Goal: Find contact information: Find contact information

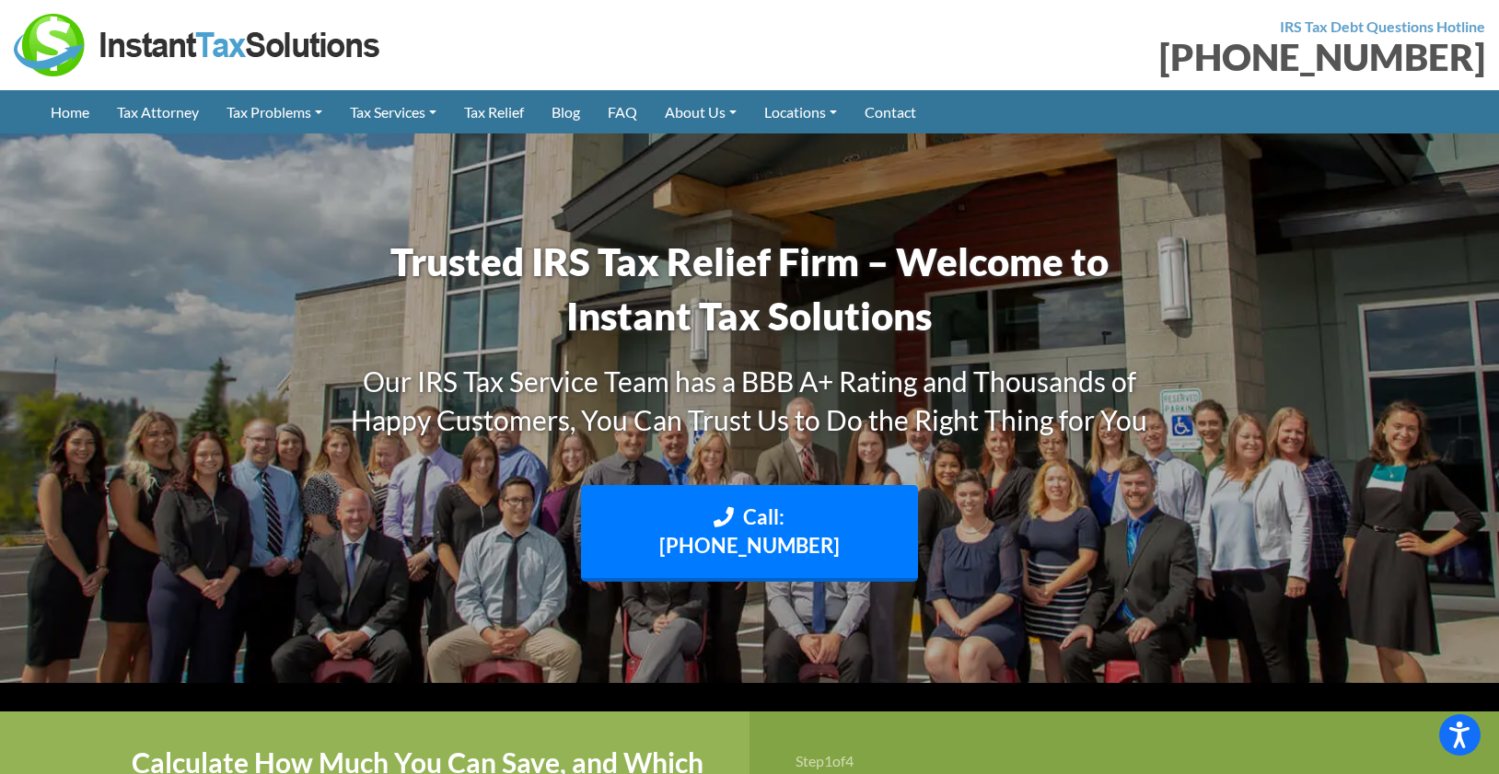
click at [1207, 50] on div "[PHONE_NUMBER]" at bounding box center [1124, 57] width 722 height 37
drag, startPoint x: 1208, startPoint y: 53, endPoint x: 1481, endPoint y: 59, distance: 273.5
click at [1481, 59] on div "[PHONE_NUMBER]" at bounding box center [1124, 57] width 722 height 37
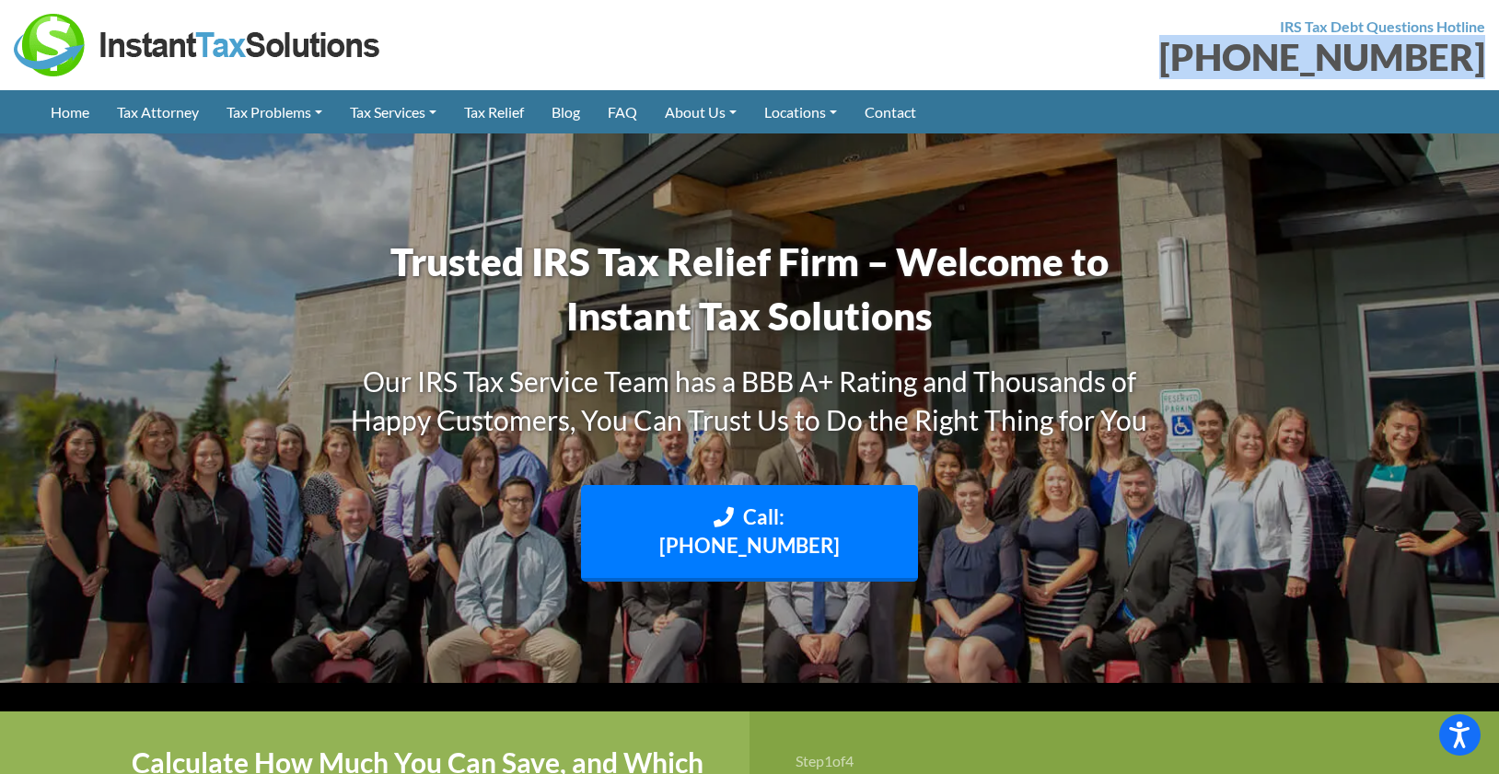
drag, startPoint x: 1227, startPoint y: 59, endPoint x: 1489, endPoint y: 61, distance: 261.5
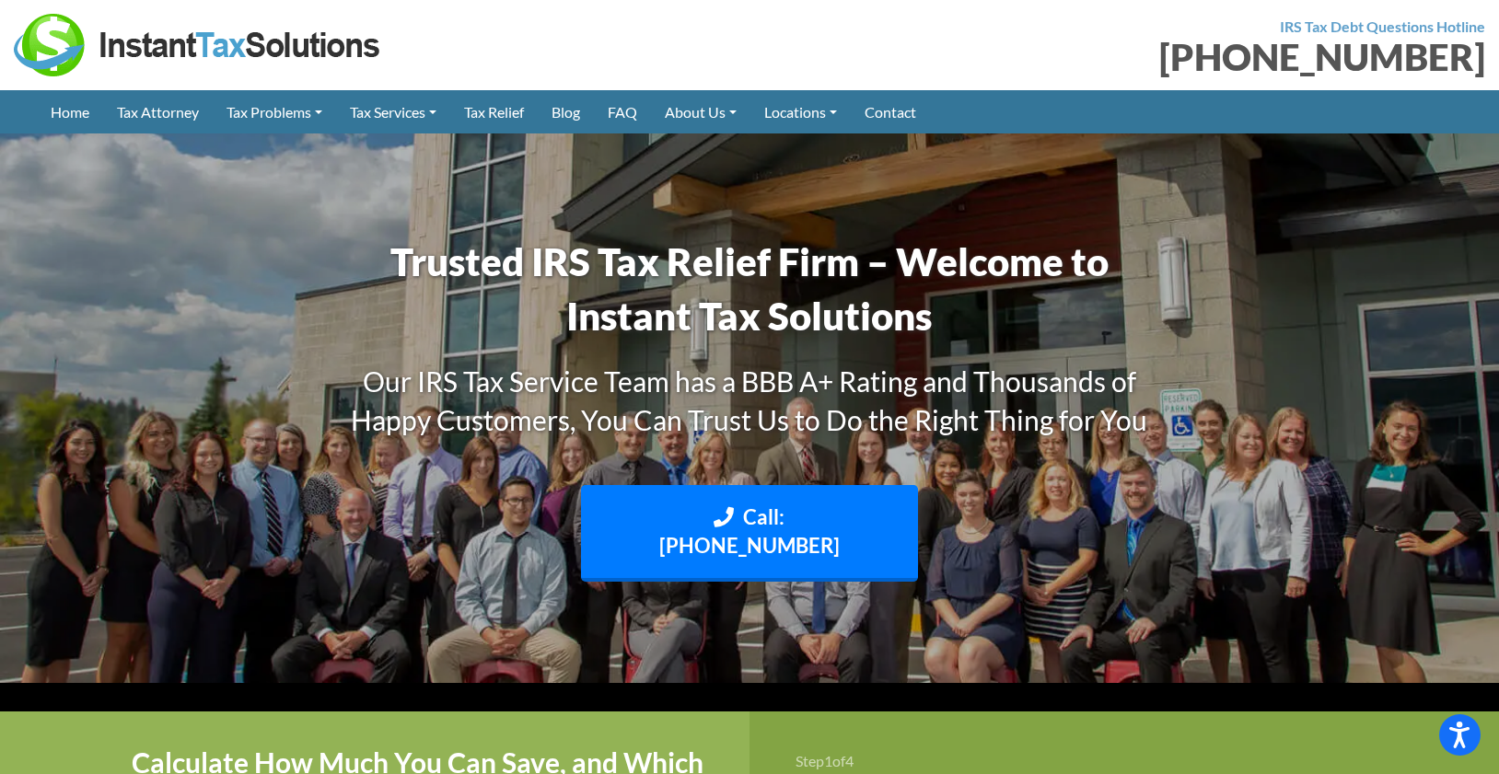
click at [1168, 62] on div "[PHONE_NUMBER]" at bounding box center [1124, 57] width 722 height 37
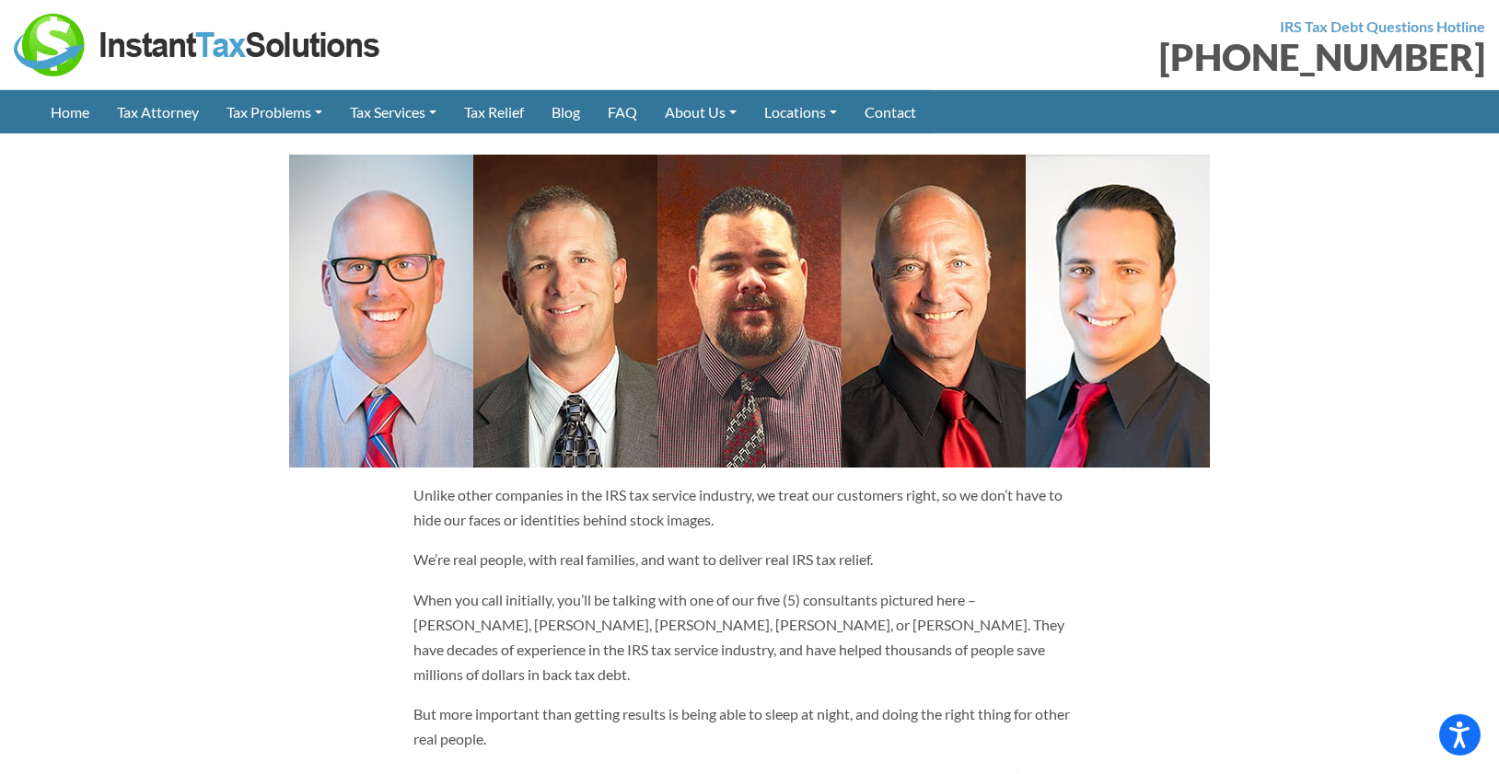
scroll to position [1127, 0]
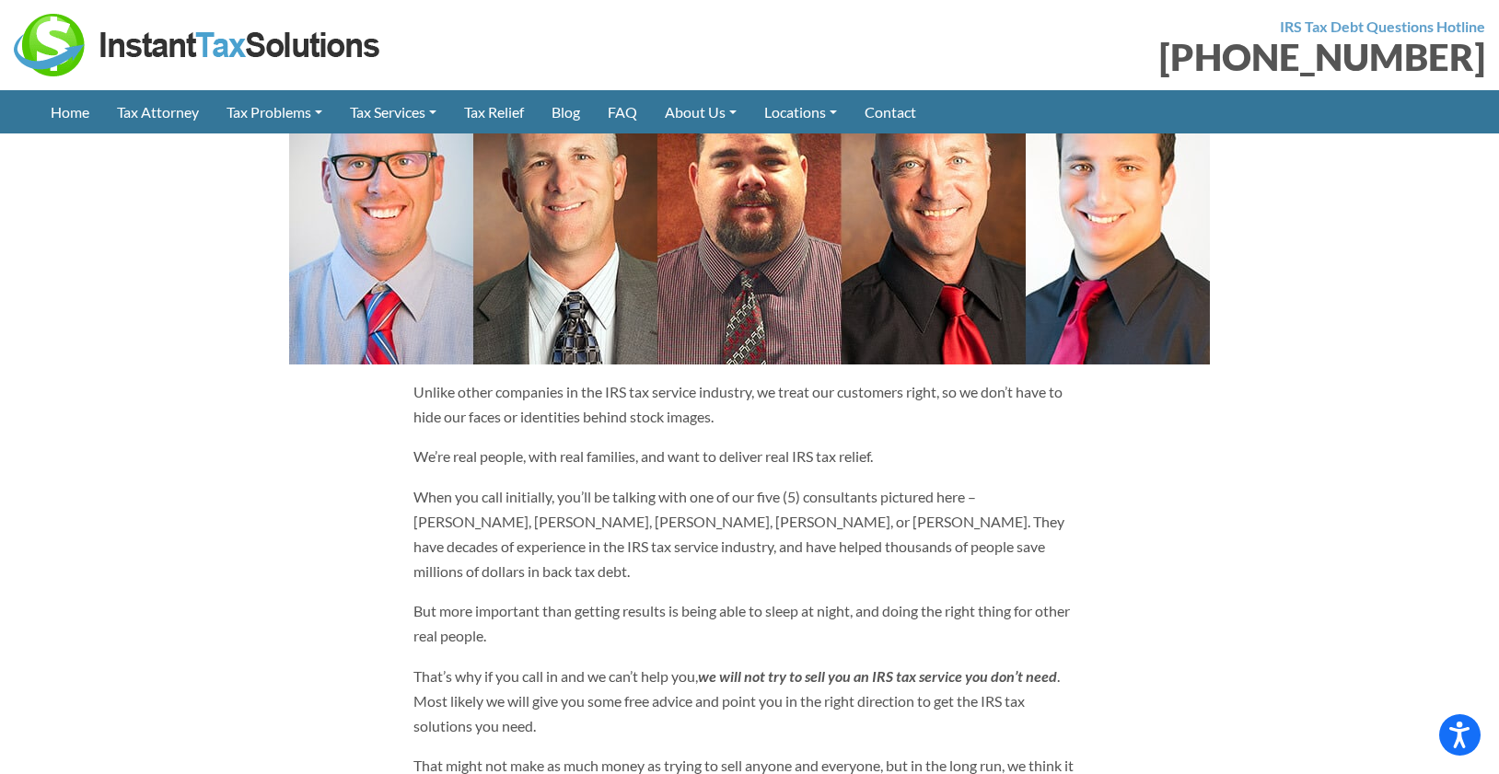
click at [1026, 496] on p "When you call initially, you’ll be talking with one of our five (5) consultants…" at bounding box center [749, 534] width 672 height 100
drag, startPoint x: 953, startPoint y: 543, endPoint x: 778, endPoint y: 481, distance: 185.8
click at [793, 484] on p "When you call initially, you’ll be talking with one of our five (5) consultants…" at bounding box center [749, 534] width 672 height 100
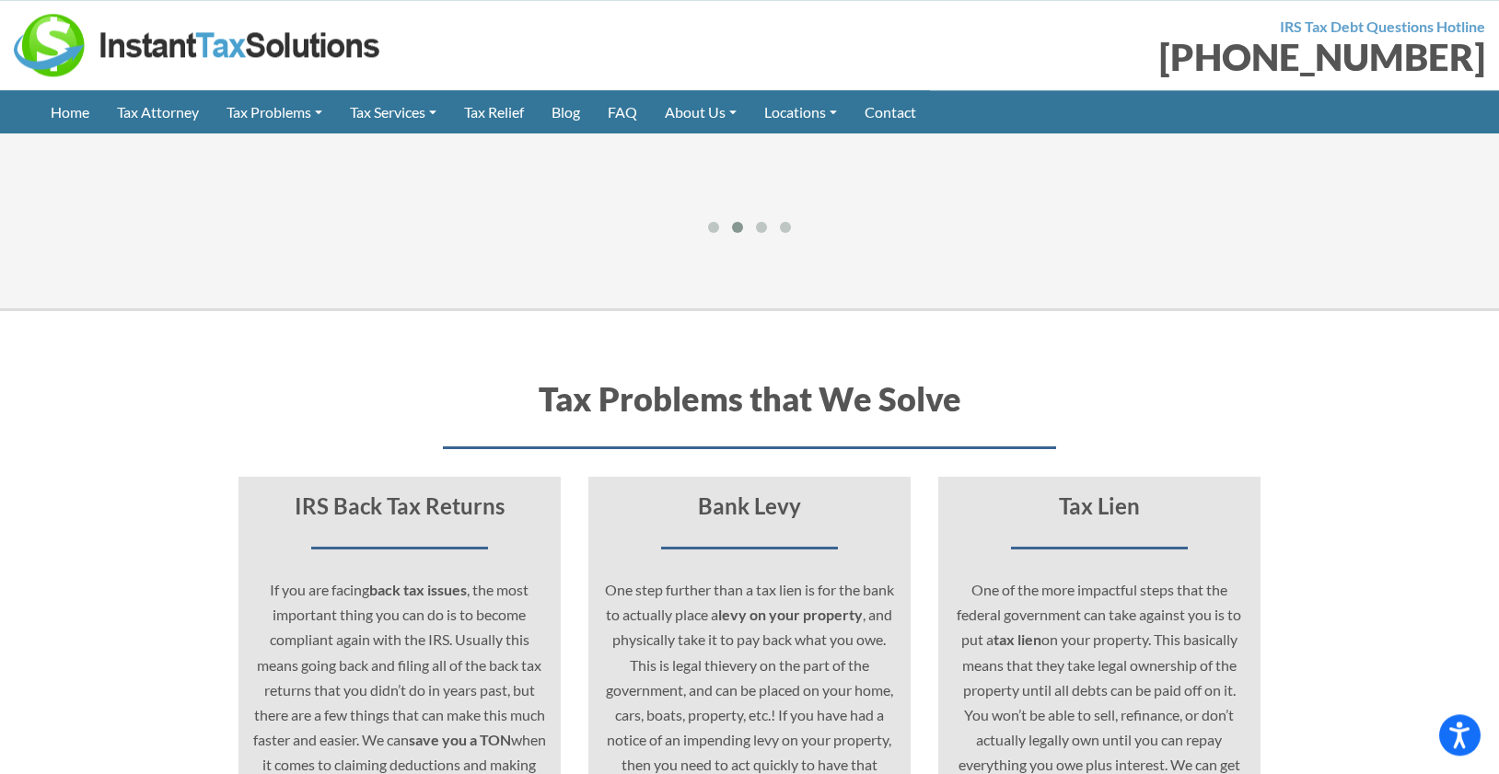
scroll to position [4790, 0]
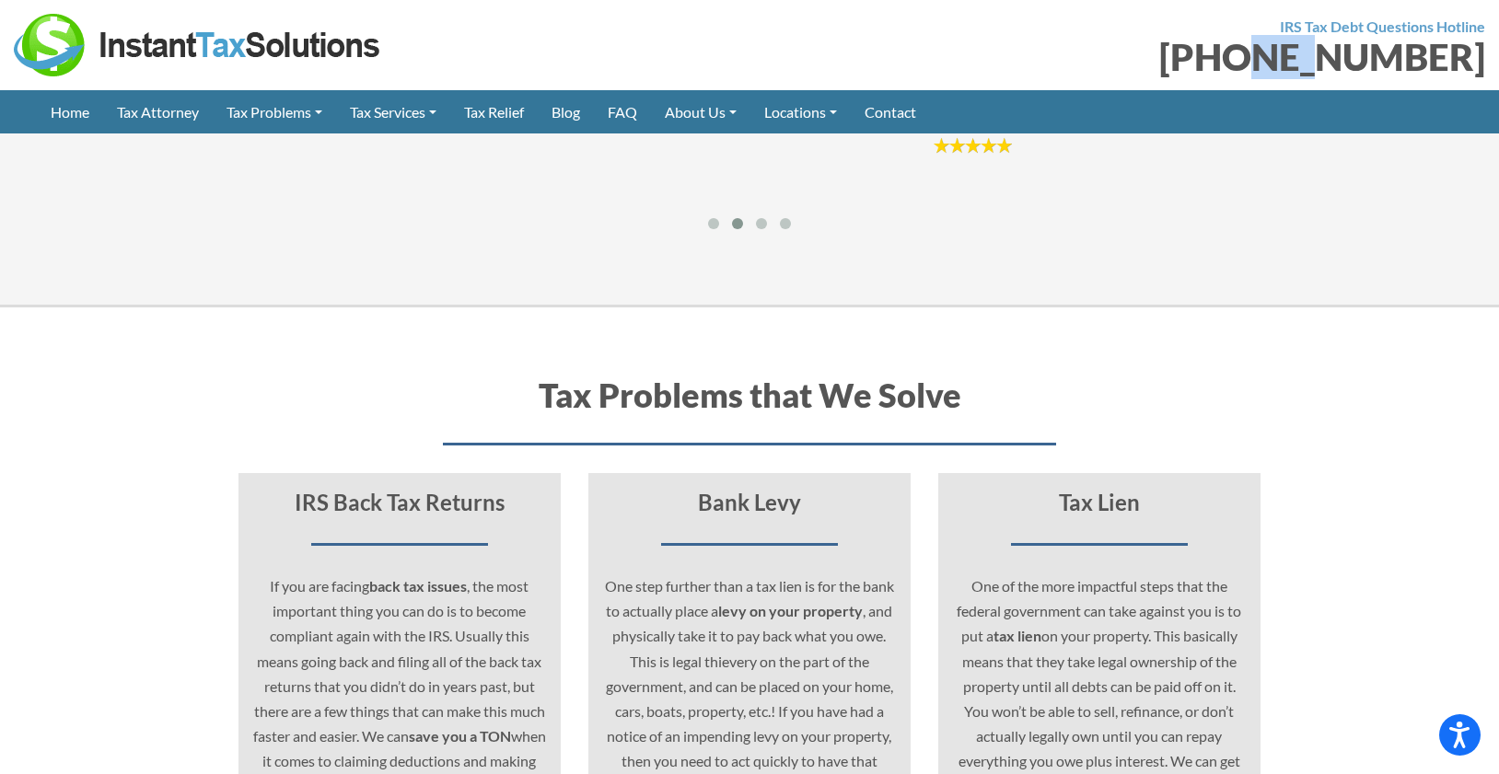
drag, startPoint x: 1344, startPoint y: 57, endPoint x: 1309, endPoint y: 60, distance: 35.1
click at [1308, 56] on div "[PHONE_NUMBER]" at bounding box center [1124, 57] width 722 height 37
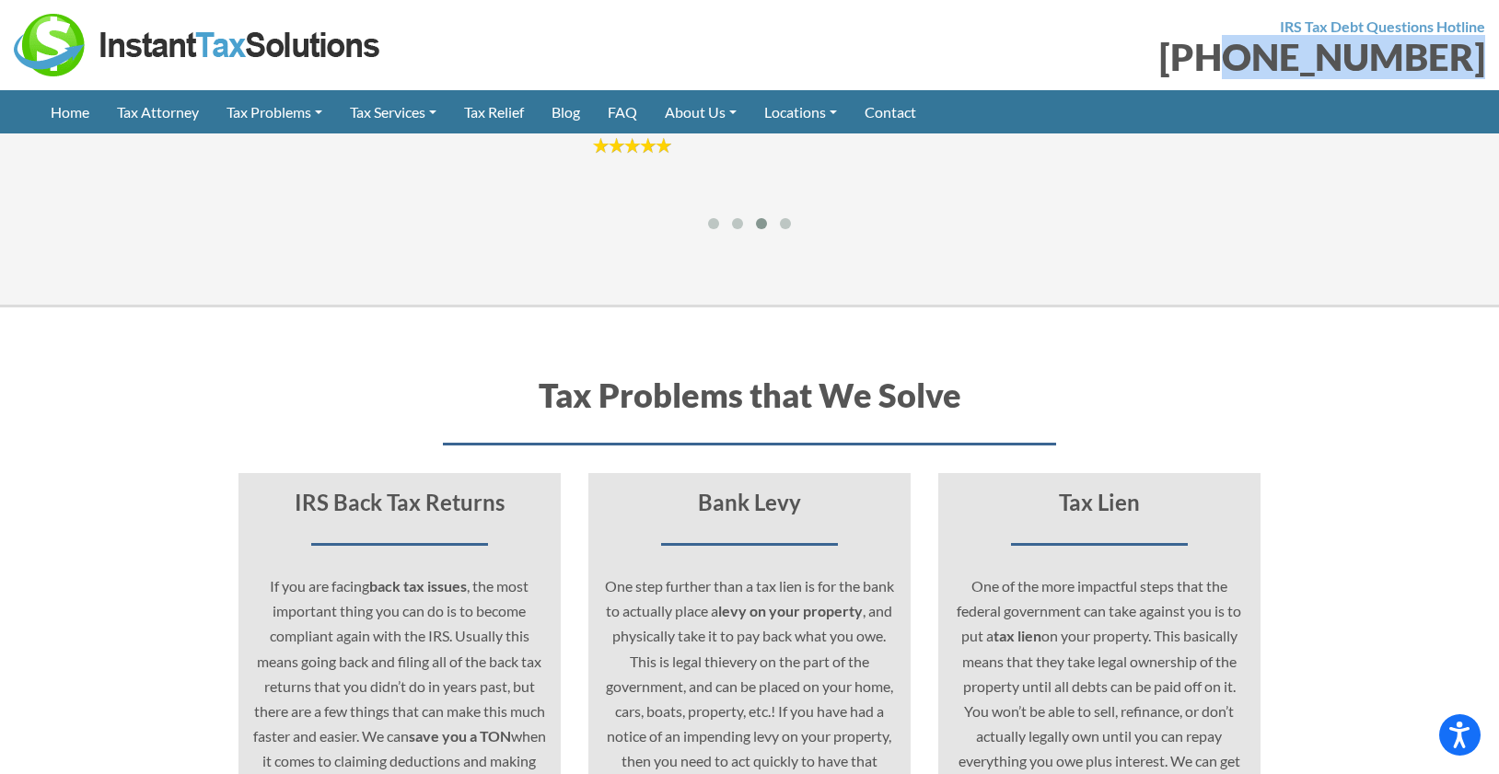
drag, startPoint x: 1481, startPoint y: 53, endPoint x: 1291, endPoint y: 59, distance: 189.8
click at [1286, 61] on div "[PHONE_NUMBER]" at bounding box center [1124, 57] width 722 height 37
copy div "8) 946-2999"
